Goal: Navigation & Orientation: Understand site structure

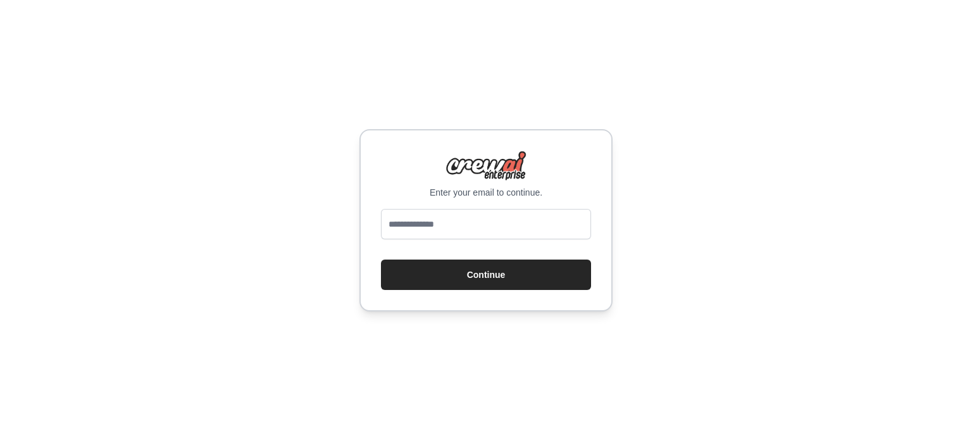
type input "**********"
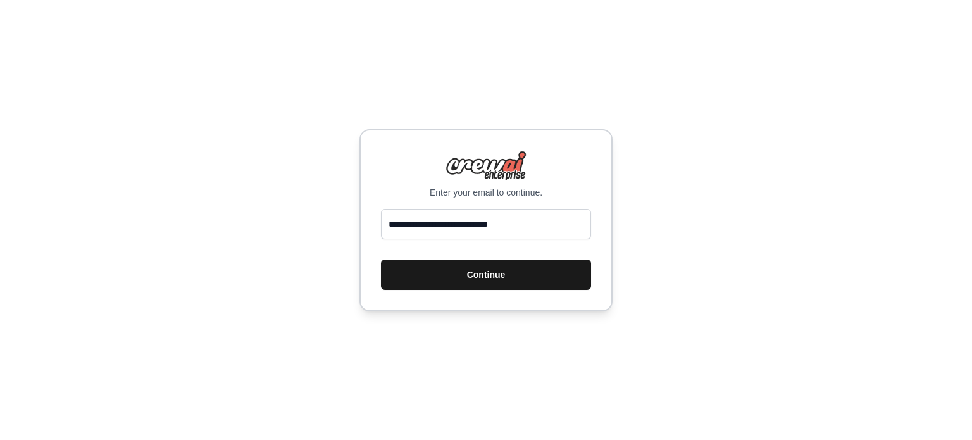
click at [442, 276] on button "Continue" at bounding box center [486, 275] width 210 height 30
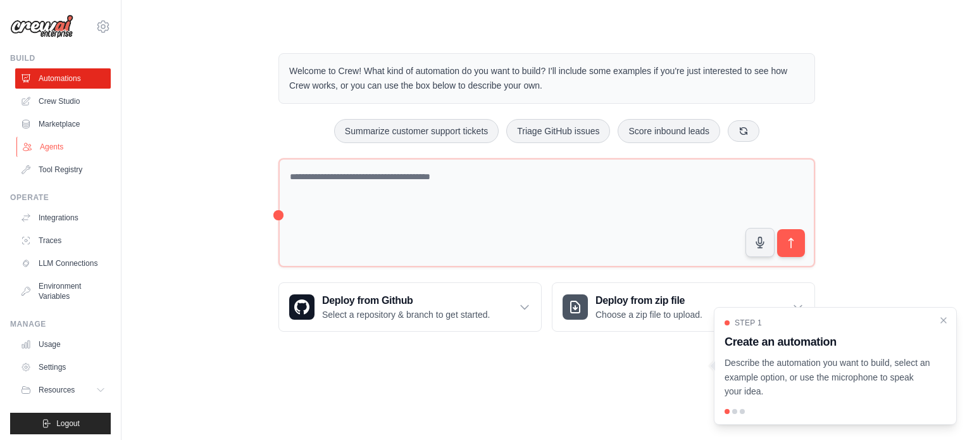
click at [75, 144] on link "Agents" at bounding box center [64, 147] width 96 height 20
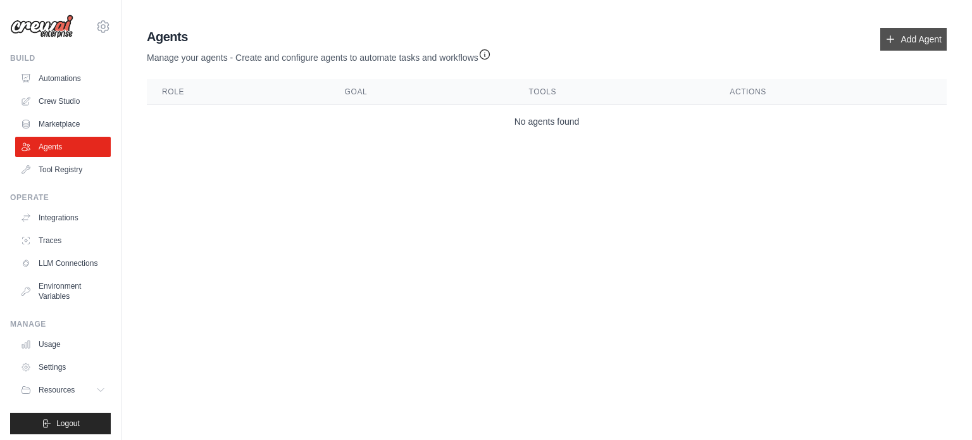
click at [906, 39] on link "Add Agent" at bounding box center [913, 39] width 66 height 23
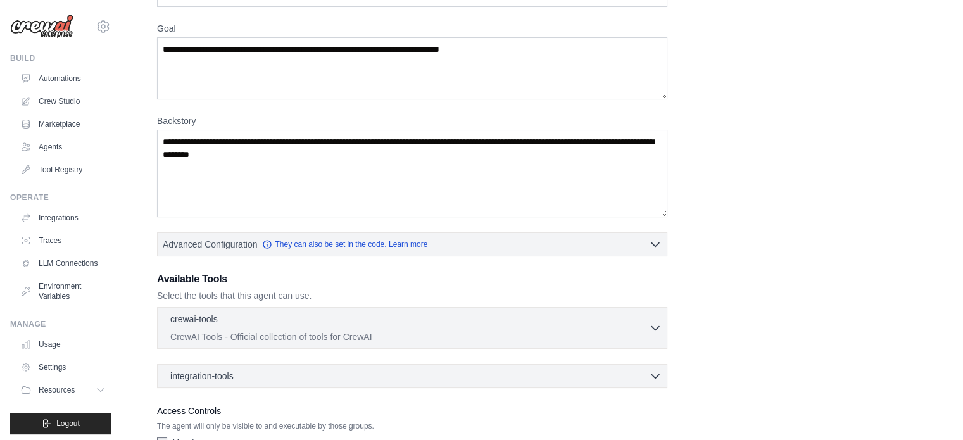
scroll to position [180, 0]
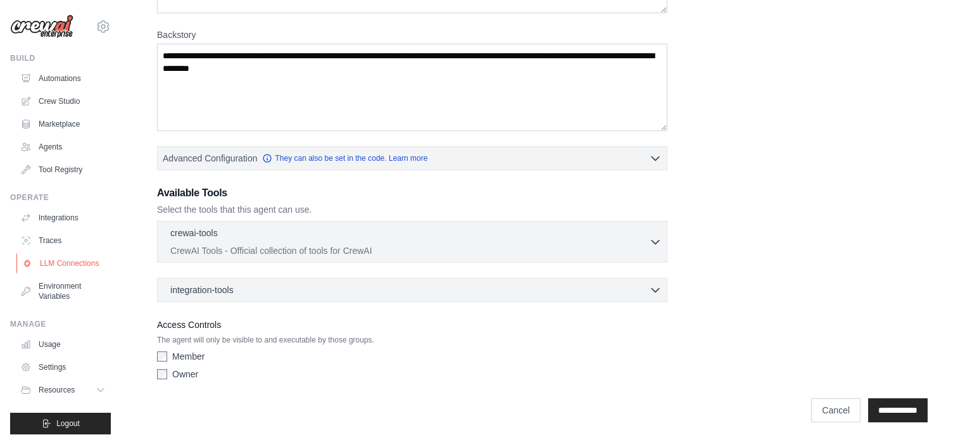
click at [44, 268] on link "LLM Connections" at bounding box center [64, 263] width 96 height 20
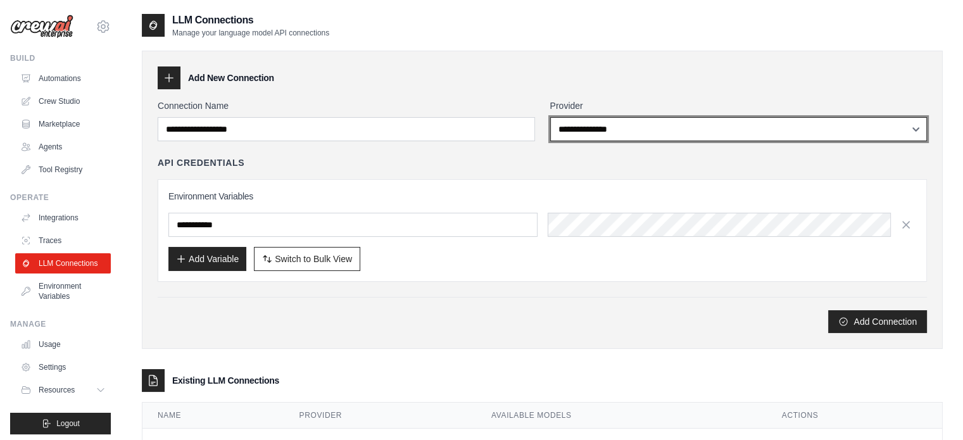
click at [692, 136] on select "**********" at bounding box center [738, 129] width 377 height 24
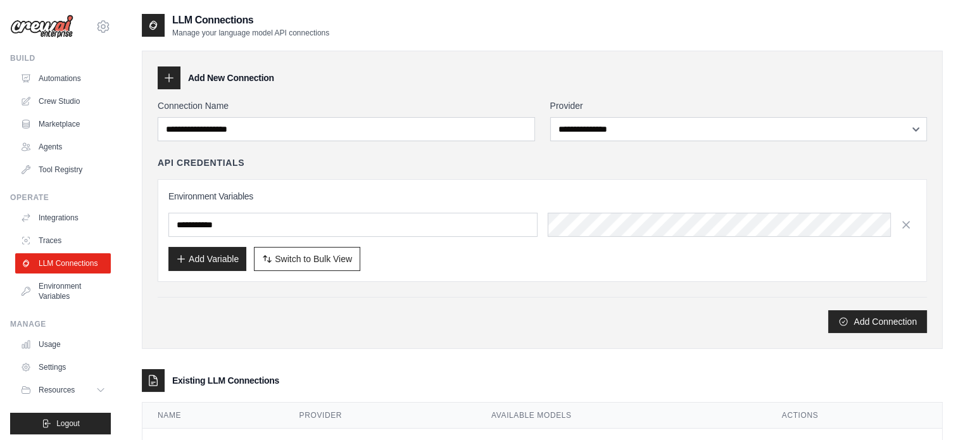
click at [397, 145] on div "**********" at bounding box center [542, 216] width 769 height 234
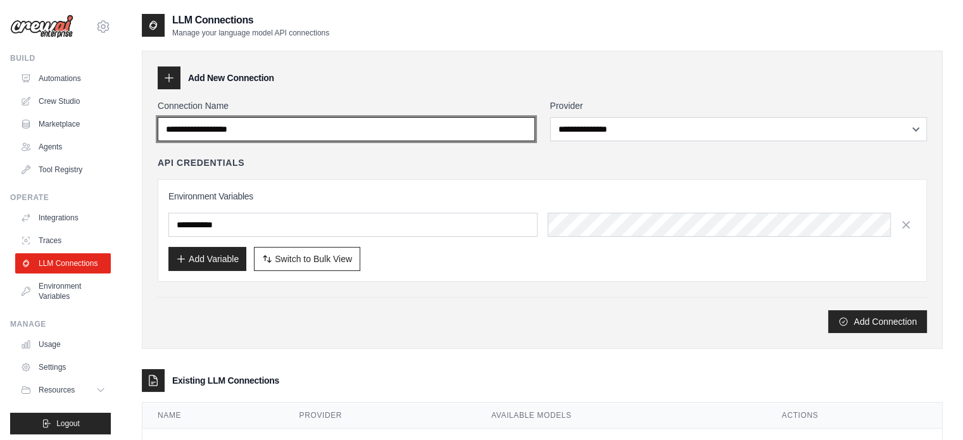
click at [403, 133] on input "Connection Name" at bounding box center [346, 129] width 377 height 24
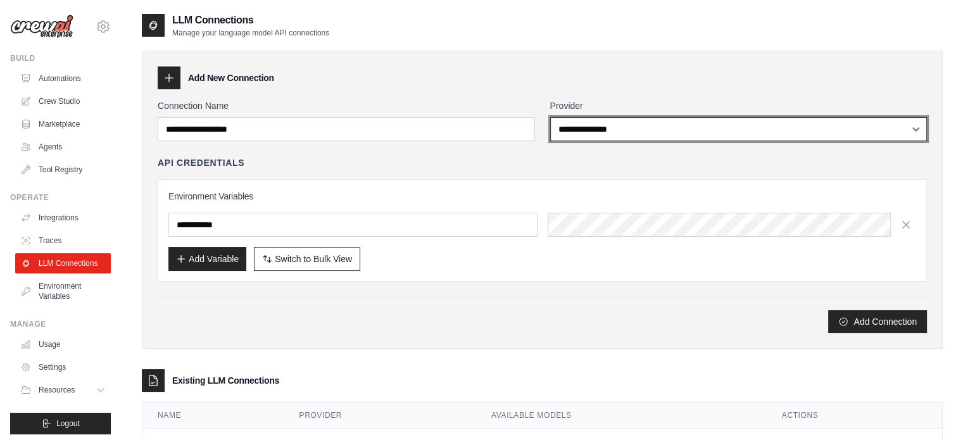
click at [609, 123] on select "**********" at bounding box center [738, 129] width 377 height 24
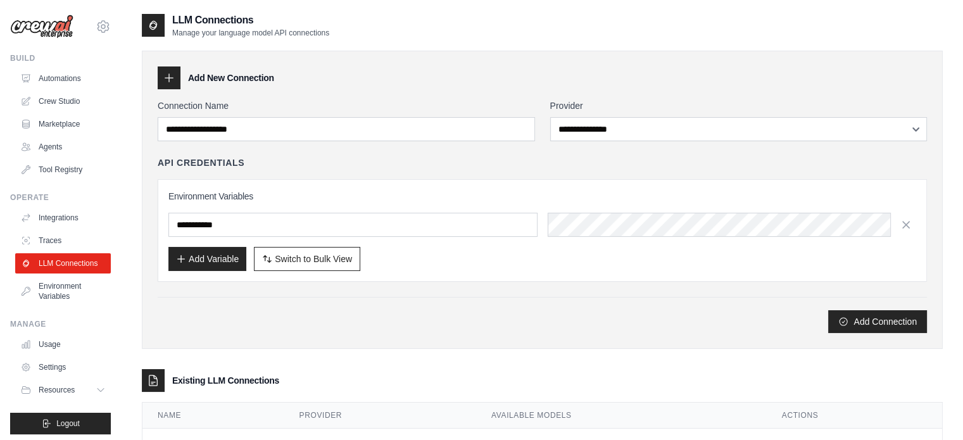
click at [448, 318] on div "Add Connection" at bounding box center [542, 321] width 769 height 23
click at [55, 294] on link "Environment Variables" at bounding box center [64, 291] width 96 height 30
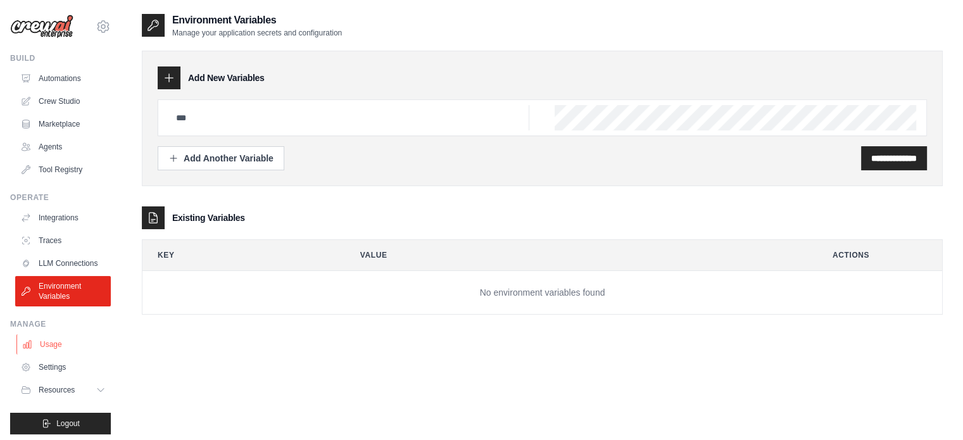
click at [55, 354] on link "Usage" at bounding box center [64, 344] width 96 height 20
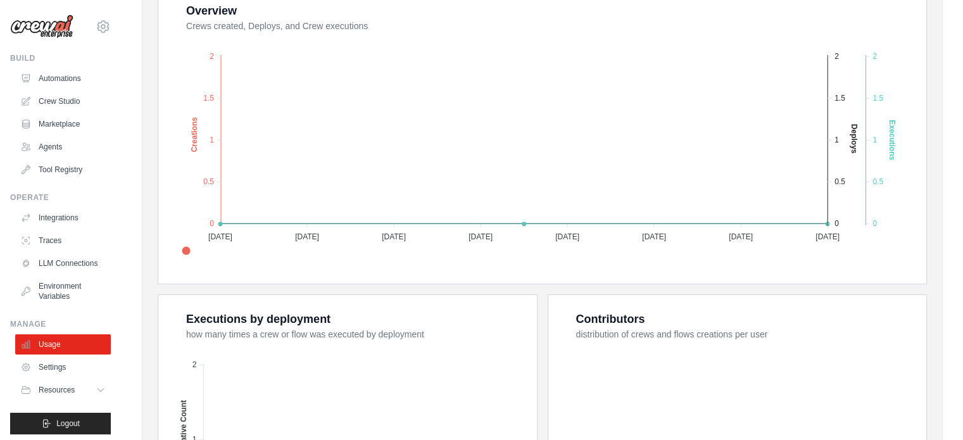
scroll to position [253, 0]
click at [51, 218] on link "Integrations" at bounding box center [64, 218] width 96 height 20
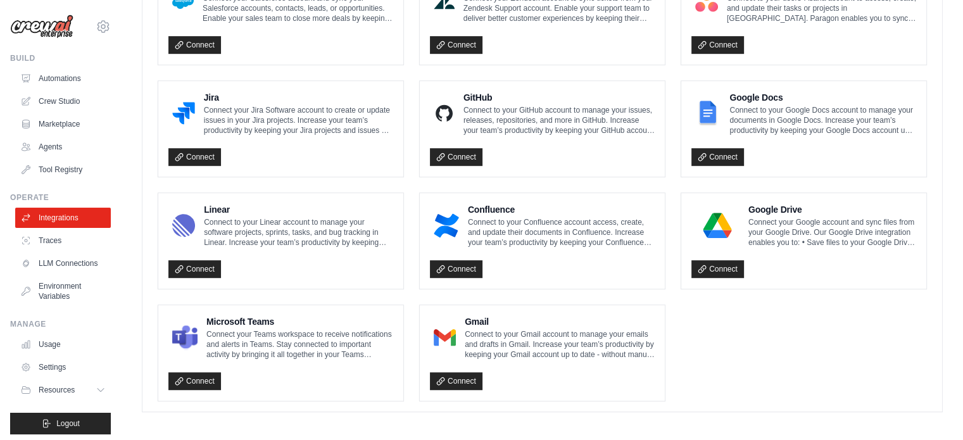
scroll to position [748, 0]
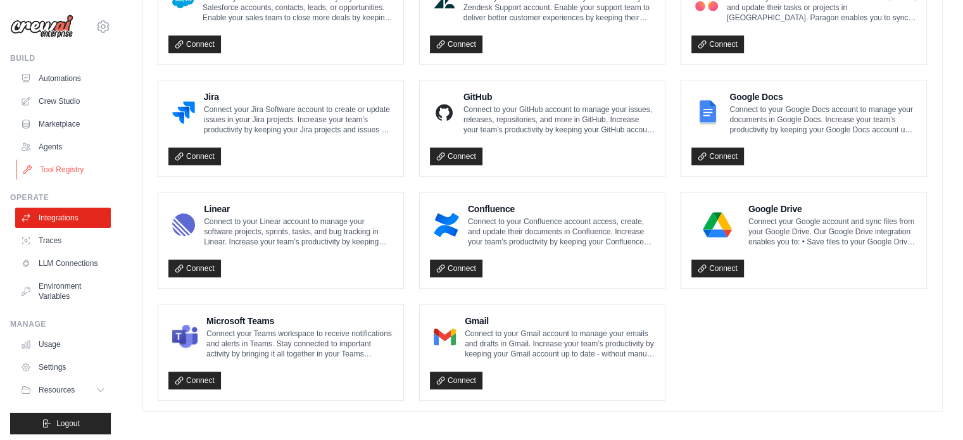
click at [66, 163] on link "Tool Registry" at bounding box center [64, 170] width 96 height 20
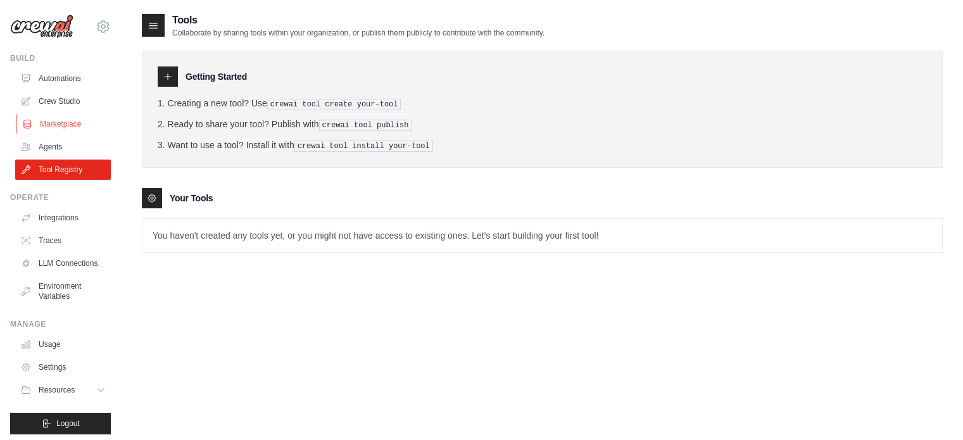
click at [71, 116] on link "Marketplace" at bounding box center [64, 124] width 96 height 20
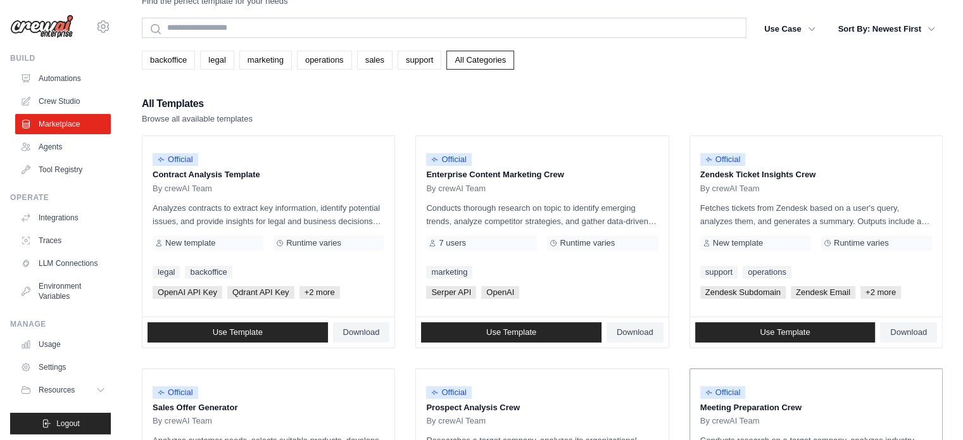
scroll to position [35, 0]
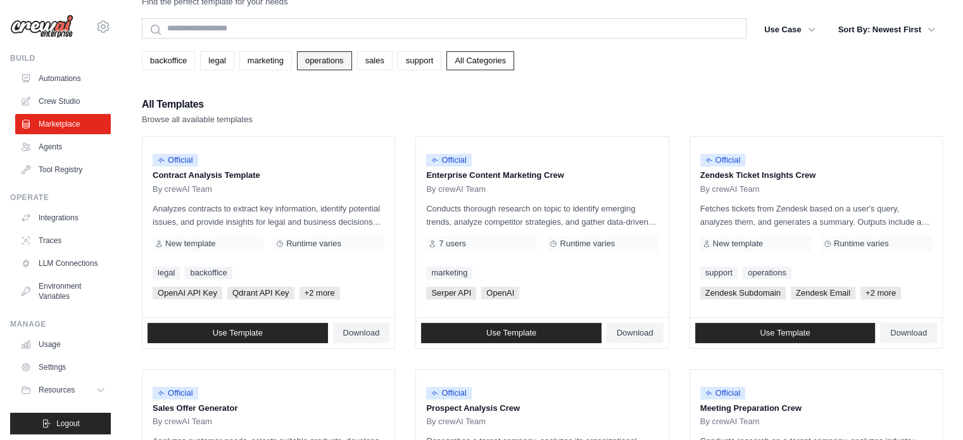
click at [331, 54] on link "operations" at bounding box center [324, 60] width 55 height 19
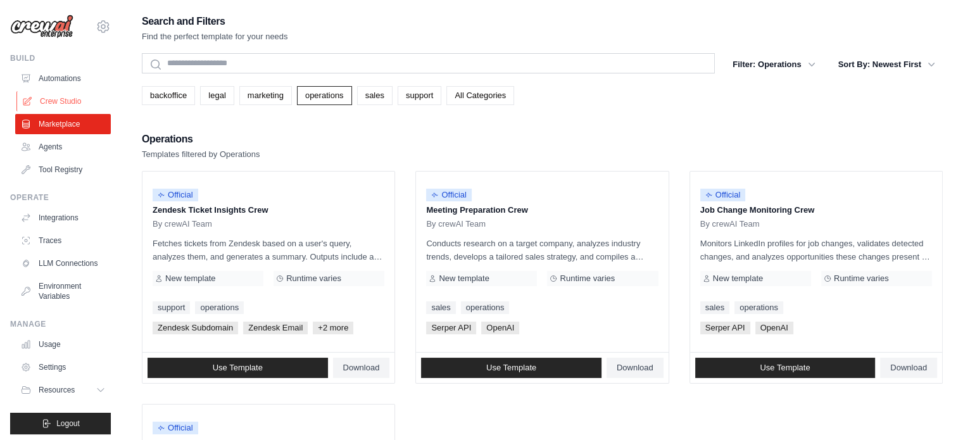
click at [78, 97] on link "Crew Studio" at bounding box center [64, 101] width 96 height 20
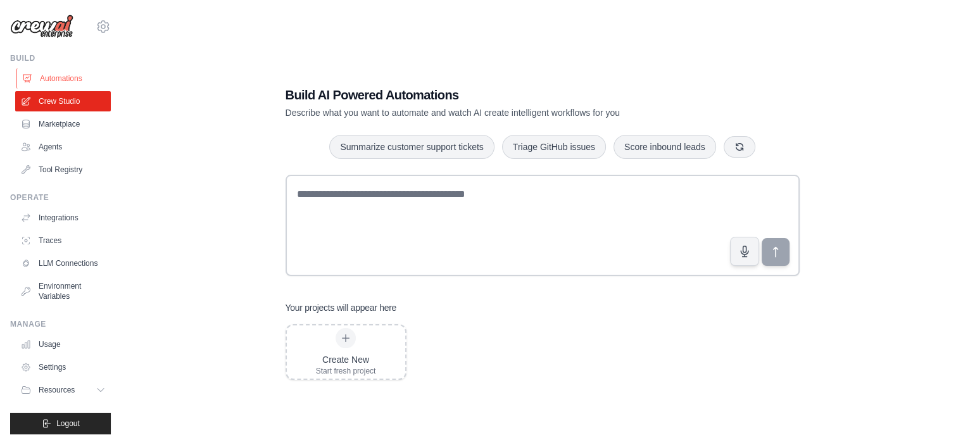
click at [54, 75] on link "Automations" at bounding box center [64, 78] width 96 height 20
